Goal: Navigation & Orientation: Find specific page/section

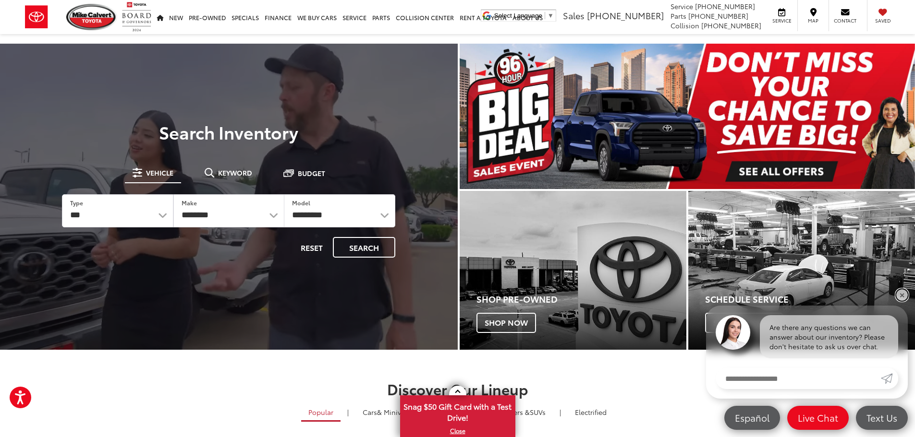
click at [902, 297] on link "✕" at bounding box center [902, 296] width 12 height 12
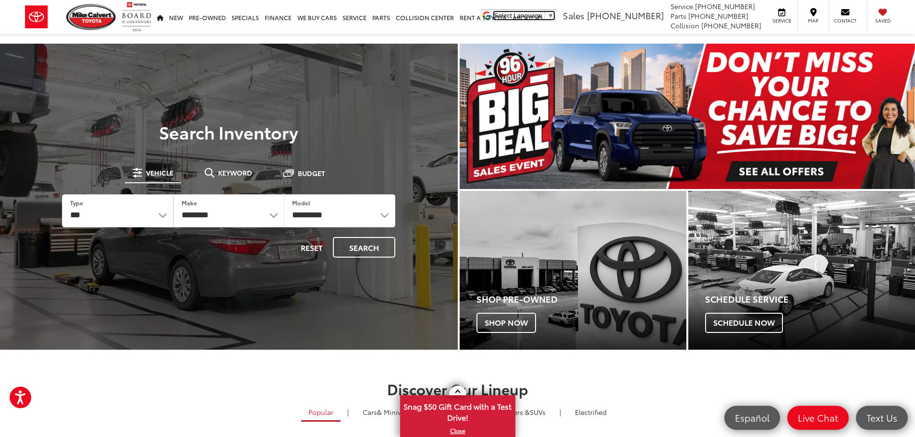
click at [554, 14] on span "▼" at bounding box center [550, 15] width 6 height 7
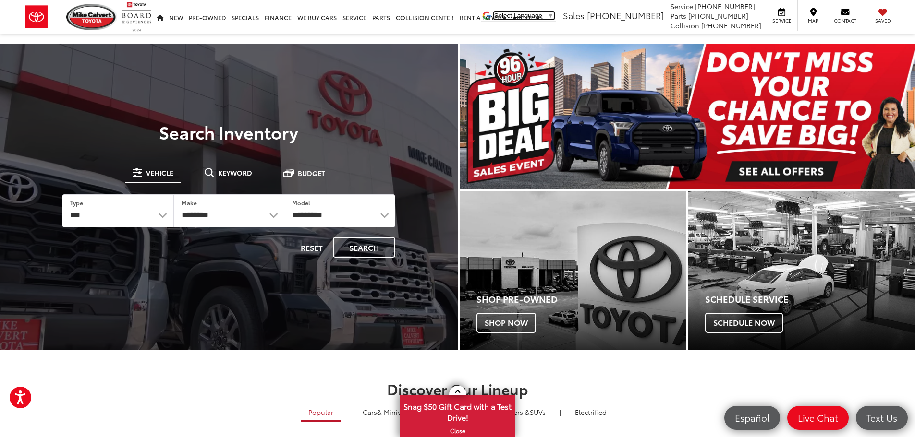
click at [554, 17] on link "Select Language ​ ▼" at bounding box center [524, 15] width 60 height 7
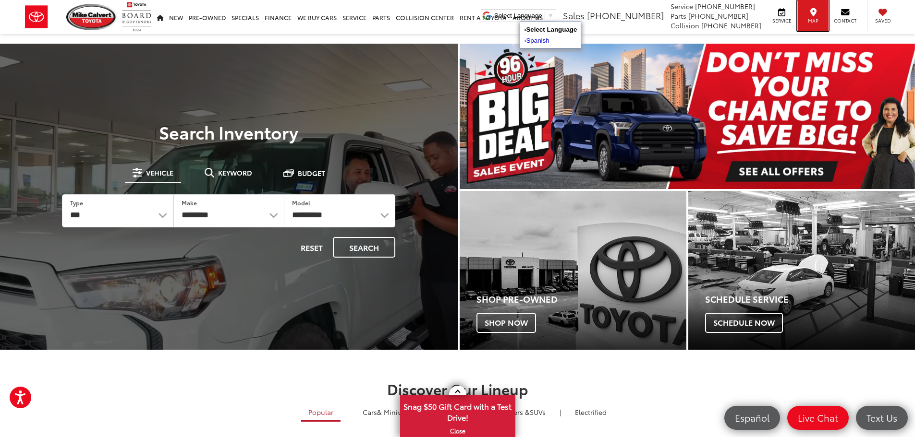
click at [815, 12] on icon at bounding box center [813, 12] width 6 height 0
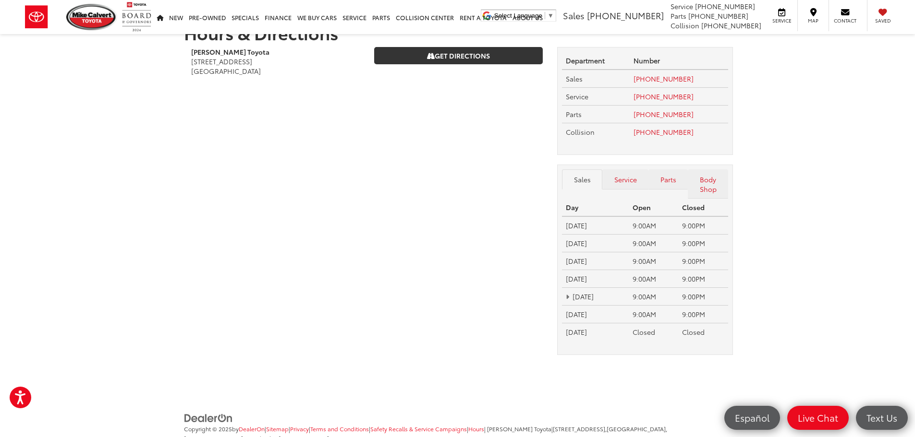
scroll to position [7, 0]
